Goal: Task Accomplishment & Management: Use online tool/utility

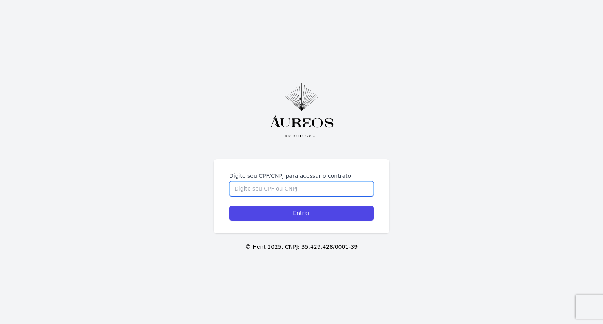
click at [287, 187] on input "Digite seu CPF/CNPJ para acessar o contrato" at bounding box center [301, 188] width 144 height 15
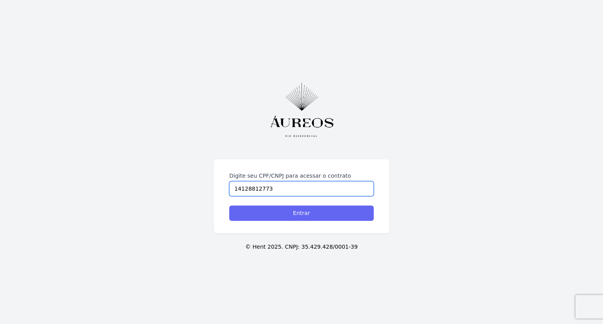
type input "14128812773"
click at [289, 211] on input "Entrar" at bounding box center [301, 213] width 144 height 15
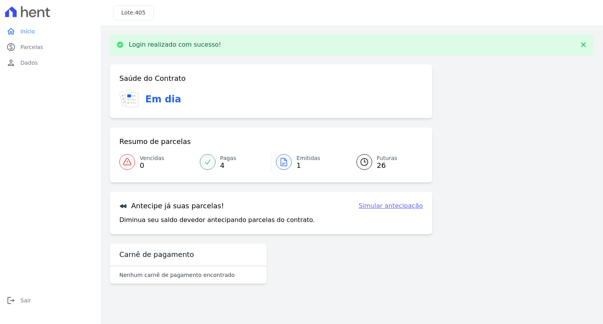
click at [388, 209] on link "Simular antecipação" at bounding box center [390, 205] width 64 height 9
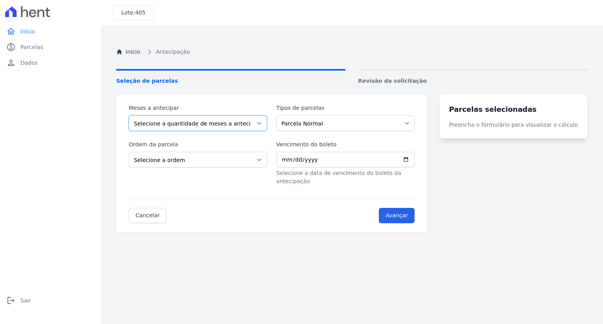
click at [243, 122] on select "Selecione a quantidade de meses a antecipar 1 2 3 4 5 6 7 8 9 10 11 12 13 14 15…" at bounding box center [198, 123] width 138 height 16
select select "9"
click at [129, 115] on select "Selecione a quantidade de meses a antecipar 1 2 3 4 5 6 7 8 9 10 11 12 13 14 15…" at bounding box center [198, 123] width 138 height 16
click at [337, 128] on select "Parcela Normal Intercalada Sinal Financiamento CEF" at bounding box center [345, 123] width 138 height 16
click at [234, 188] on form "Meses a antecipar Selecione a quantidade de meses a antecipar 1 2 3 4 5 6 7 8 9…" at bounding box center [272, 163] width 286 height 119
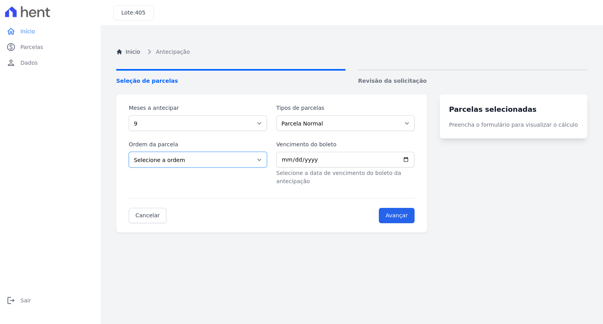
click at [200, 163] on select "Selecione a ordem Últimas parcelas Primeiras parcelas" at bounding box center [198, 160] width 138 height 16
select select "ending"
click at [129, 152] on select "Selecione a ordem Últimas parcelas Primeiras parcelas" at bounding box center [198, 160] width 138 height 16
click at [412, 208] on input "Avançar" at bounding box center [397, 215] width 36 height 15
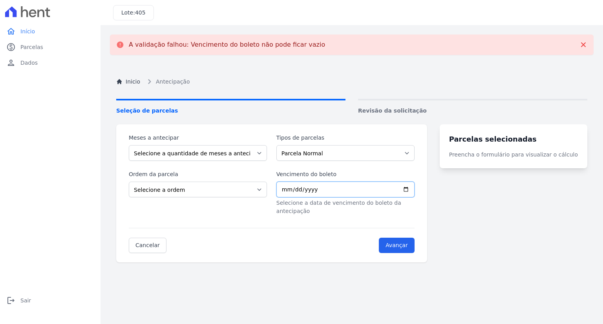
click at [403, 193] on input "Vencimento do boleto" at bounding box center [345, 190] width 138 height 16
click at [413, 193] on input "Vencimento do boleto" at bounding box center [345, 190] width 138 height 16
type input "2025-10-16"
click at [407, 239] on input "Avançar" at bounding box center [397, 245] width 36 height 15
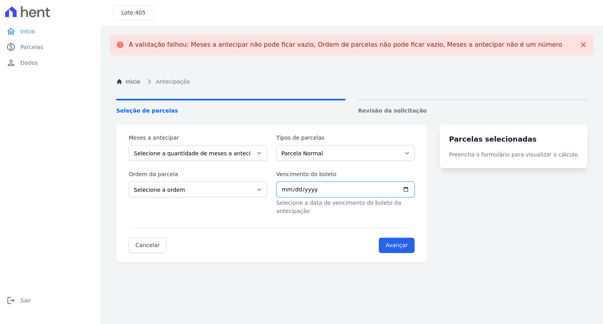
click at [348, 192] on input "Vencimento do boleto" at bounding box center [345, 190] width 138 height 16
click at [414, 184] on input "Vencimento do boleto" at bounding box center [345, 190] width 138 height 16
click at [414, 187] on input "Vencimento do boleto" at bounding box center [345, 190] width 138 height 16
type input "2025-10-15"
click at [257, 192] on select "Selecione a ordem Últimas parcelas Primeiras parcelas" at bounding box center [198, 190] width 138 height 16
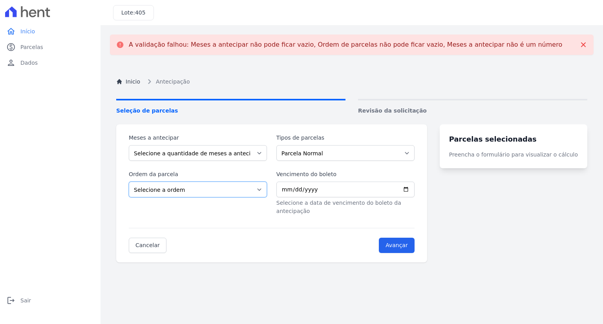
click at [129, 182] on select "Selecione a ordem Últimas parcelas Primeiras parcelas" at bounding box center [198, 190] width 138 height 16
click at [211, 192] on select "Selecione a ordem Últimas parcelas Primeiras parcelas" at bounding box center [198, 190] width 138 height 16
select select "ending"
click at [129, 182] on select "Selecione a ordem Últimas parcelas Primeiras parcelas" at bounding box center [198, 190] width 138 height 16
click at [195, 157] on select "Selecione a quantidade de meses a antecipar 1 2 3 4 5 6 7 8 9 10 11 12 13 14 15…" at bounding box center [198, 153] width 138 height 16
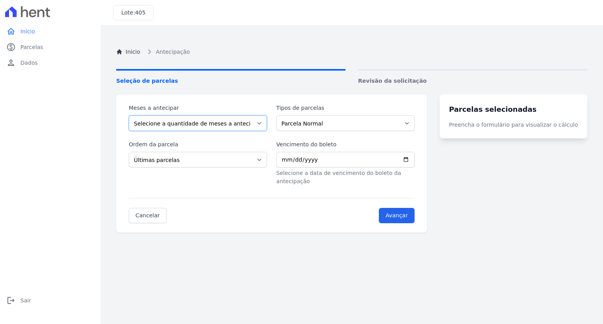
select select "10"
click at [129, 115] on select "Selecione a quantidade de meses a antecipar 1 2 3 4 5 6 7 8 9 10 11 12 13 14 15…" at bounding box center [198, 123] width 138 height 16
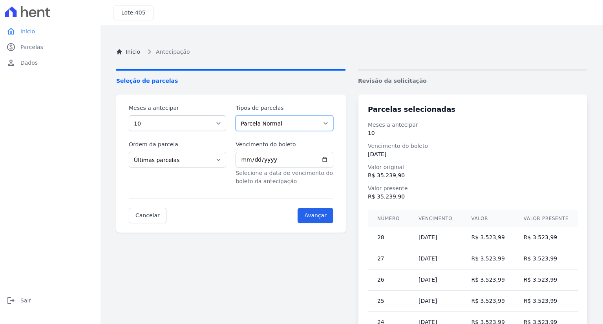
click at [306, 121] on select "Parcela Normal Intercalada Sinal Financiamento CEF" at bounding box center [283, 123] width 97 height 16
click at [239, 115] on select "Parcela Normal Intercalada Sinal Financiamento CEF" at bounding box center [283, 123] width 97 height 16
